Goal: Information Seeking & Learning: Learn about a topic

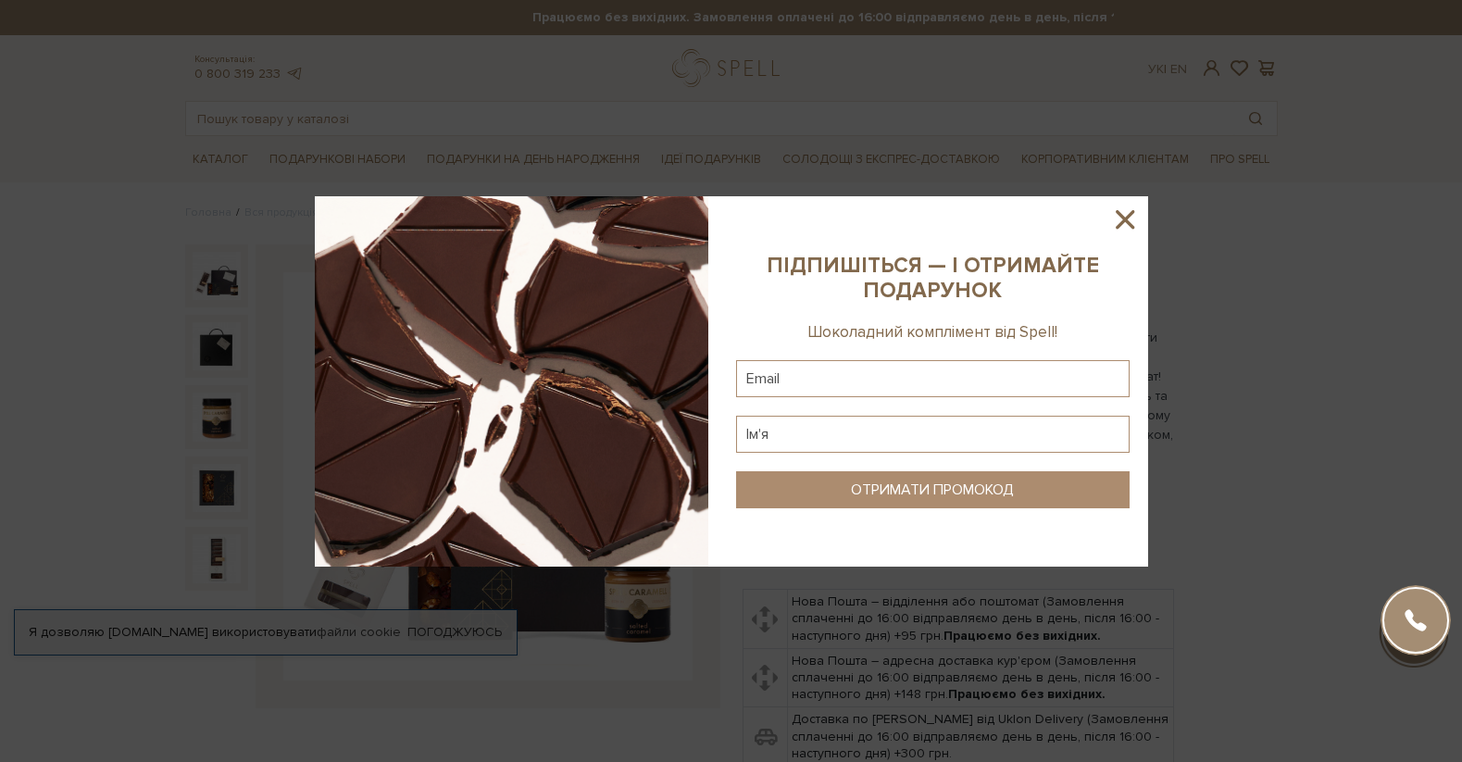
click at [1136, 217] on icon at bounding box center [1125, 219] width 31 height 31
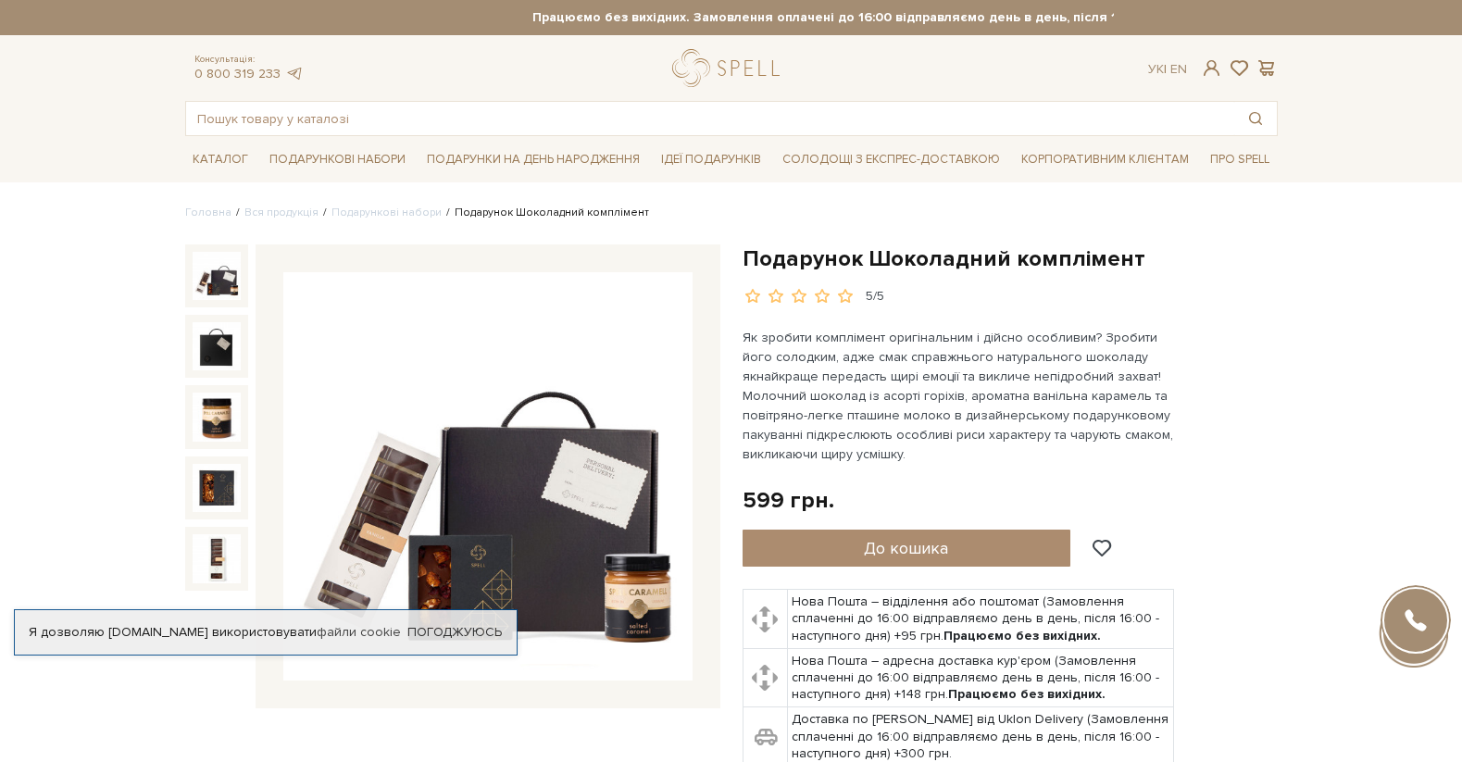
scroll to position [93, 0]
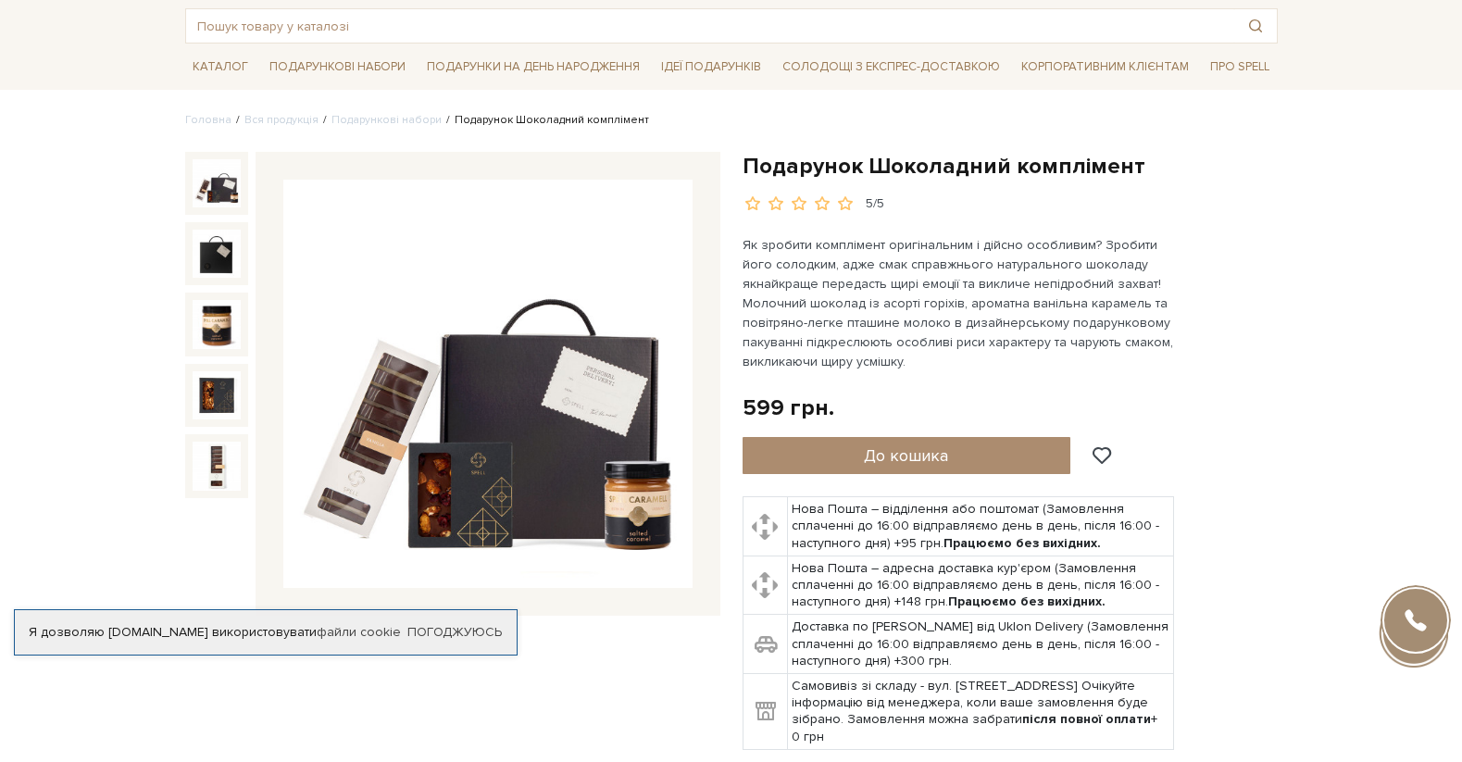
click at [548, 426] on img at bounding box center [487, 384] width 409 height 409
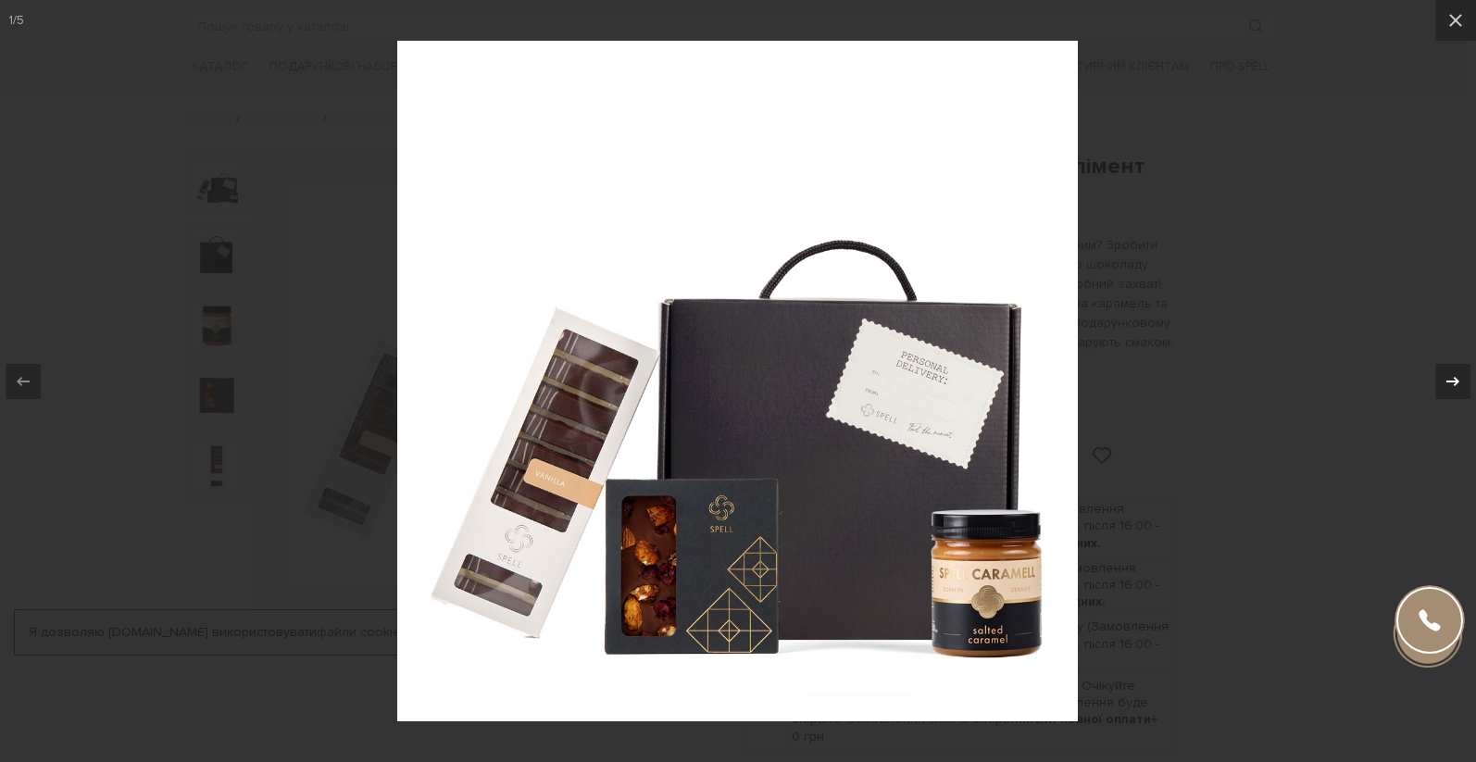
click at [1453, 376] on icon at bounding box center [1453, 381] width 22 height 22
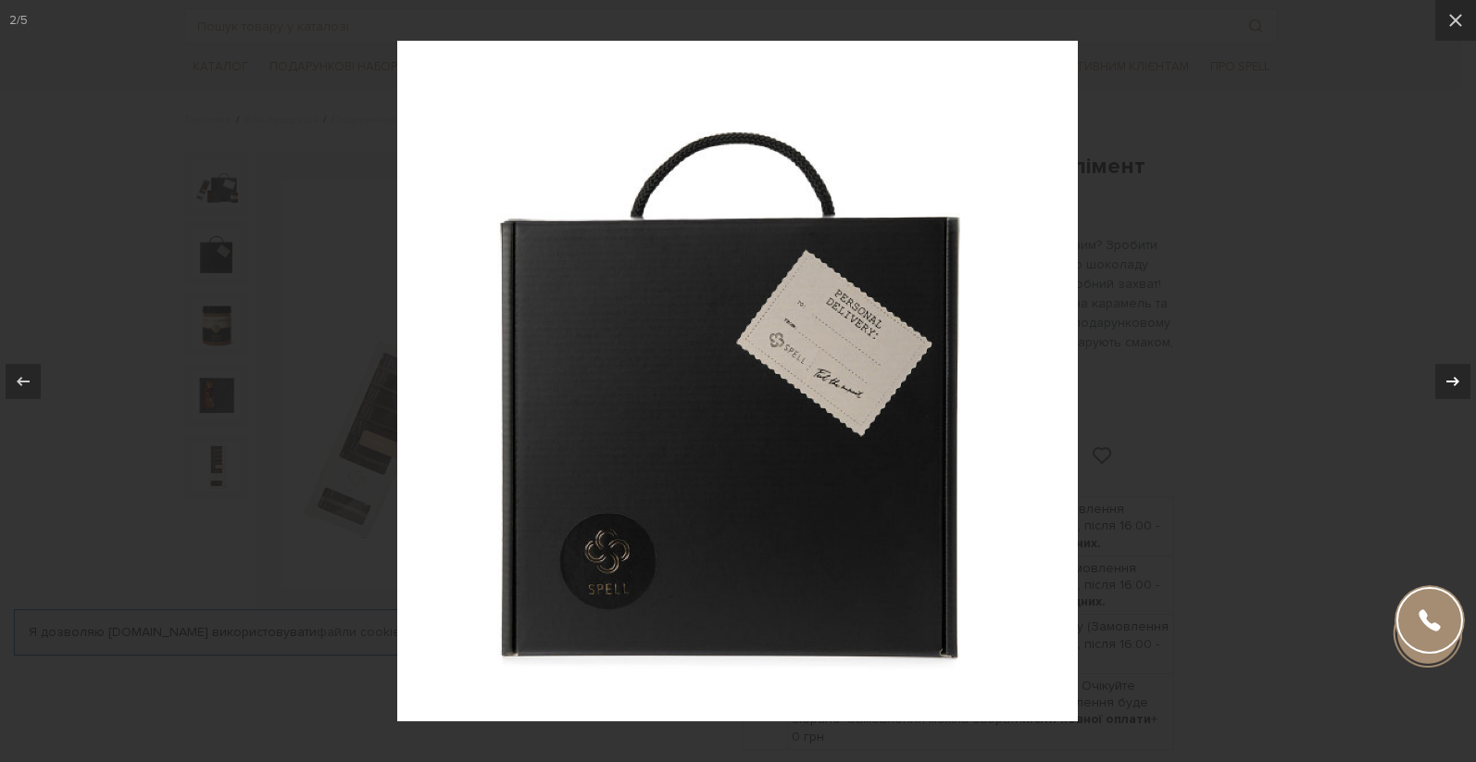
click at [1453, 376] on icon at bounding box center [1453, 381] width 22 height 22
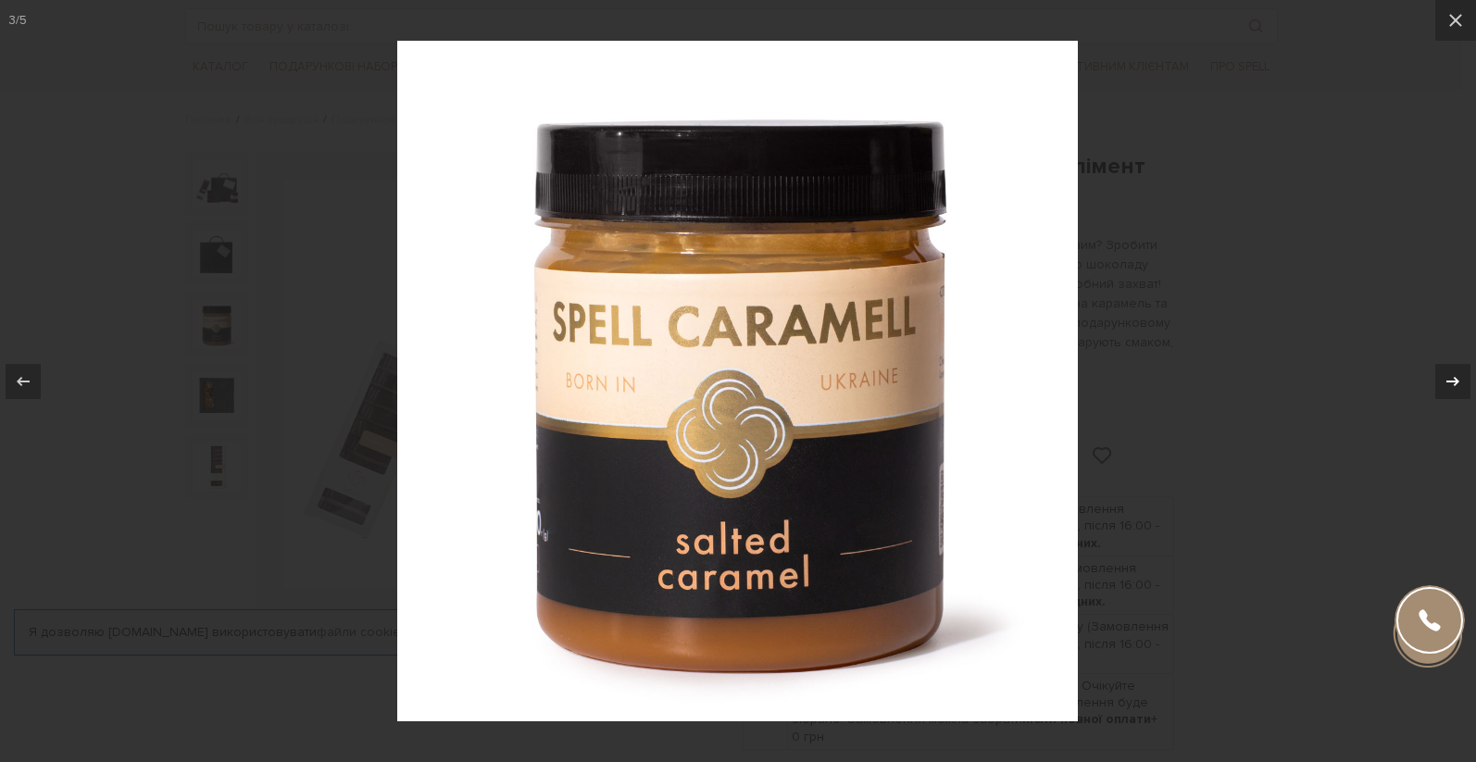
click at [1453, 376] on icon at bounding box center [1453, 381] width 22 height 22
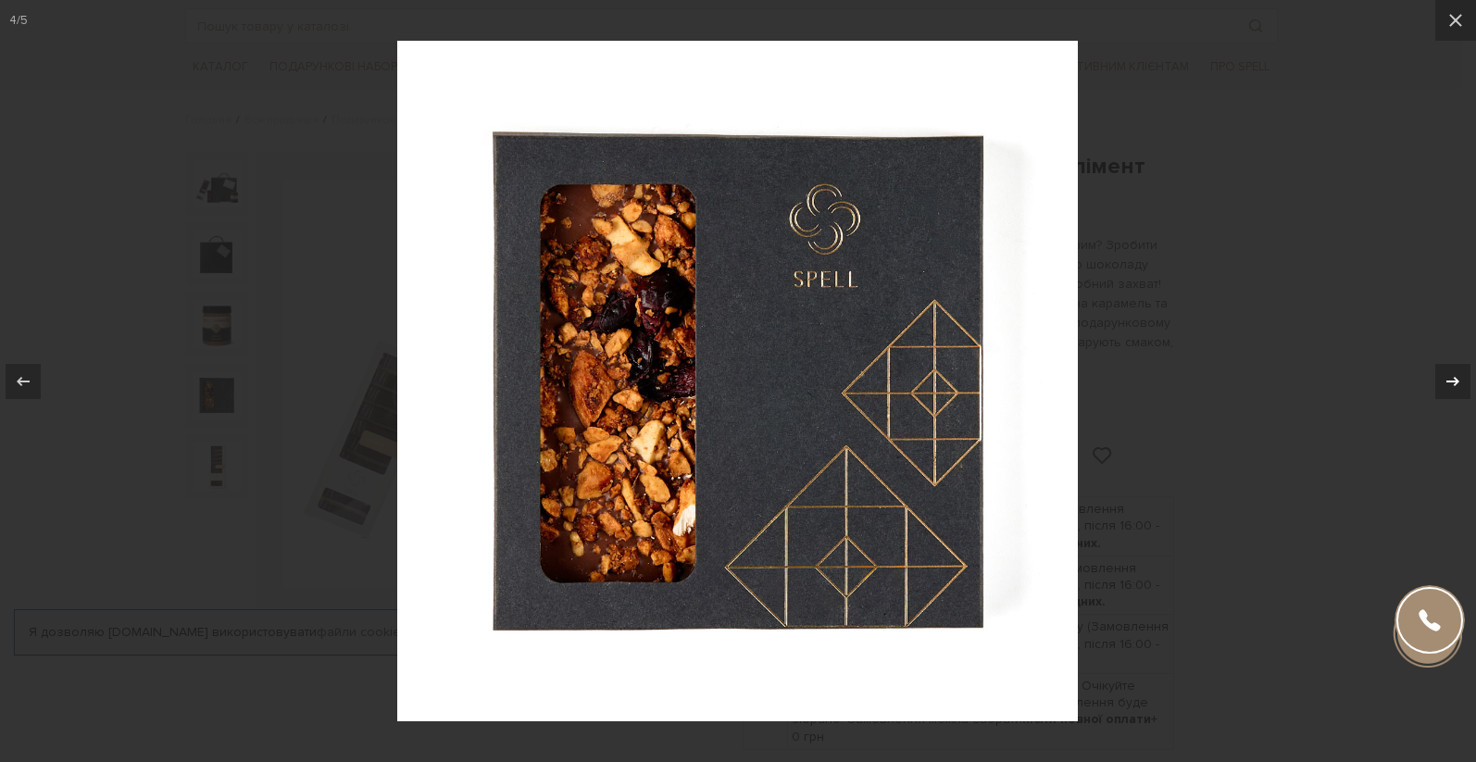
click at [1453, 376] on icon at bounding box center [1453, 381] width 22 height 22
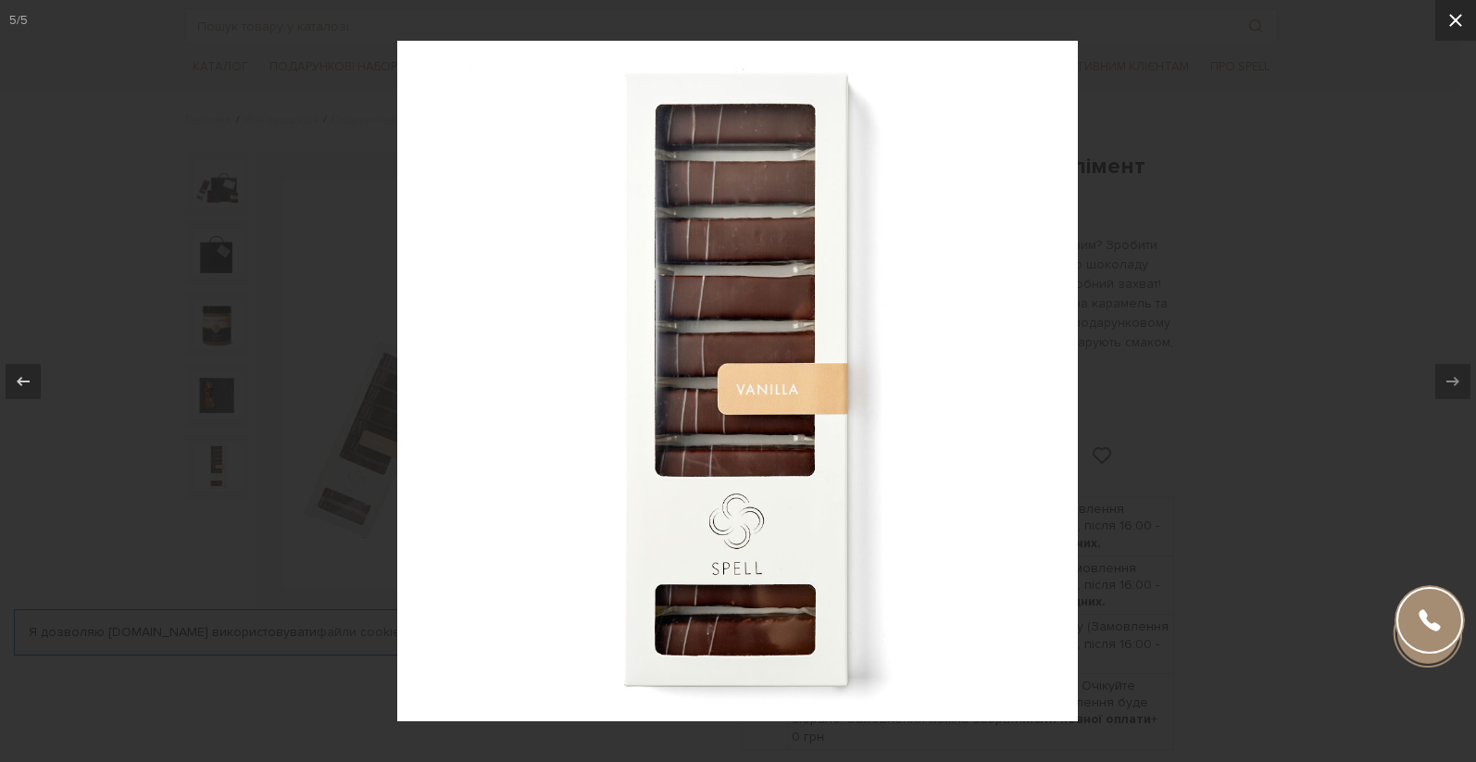
click at [1458, 16] on icon at bounding box center [1456, 20] width 22 height 22
